Goal: Use online tool/utility: Utilize a website feature to perform a specific function

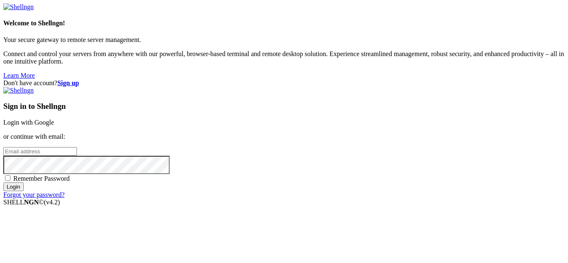
click at [54, 119] on link "Login with Google" at bounding box center [28, 122] width 51 height 7
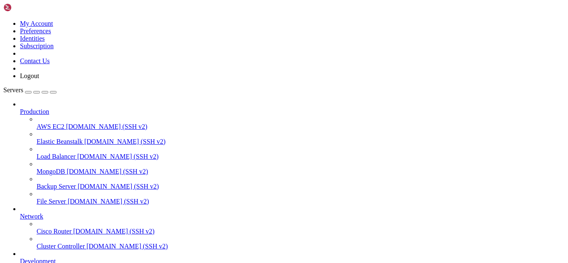
scroll to position [116, 0]
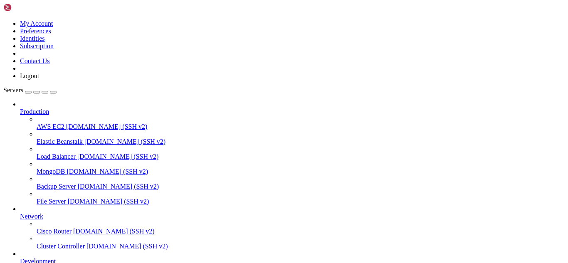
scroll to position [64, 0]
